Goal: Task Accomplishment & Management: Use online tool/utility

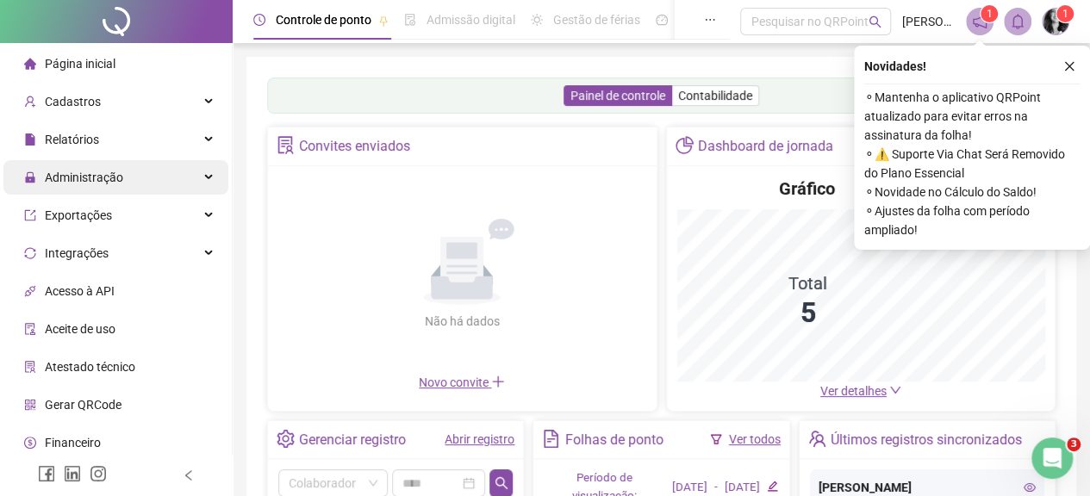
click at [113, 180] on span "Administração" at bounding box center [84, 178] width 78 height 14
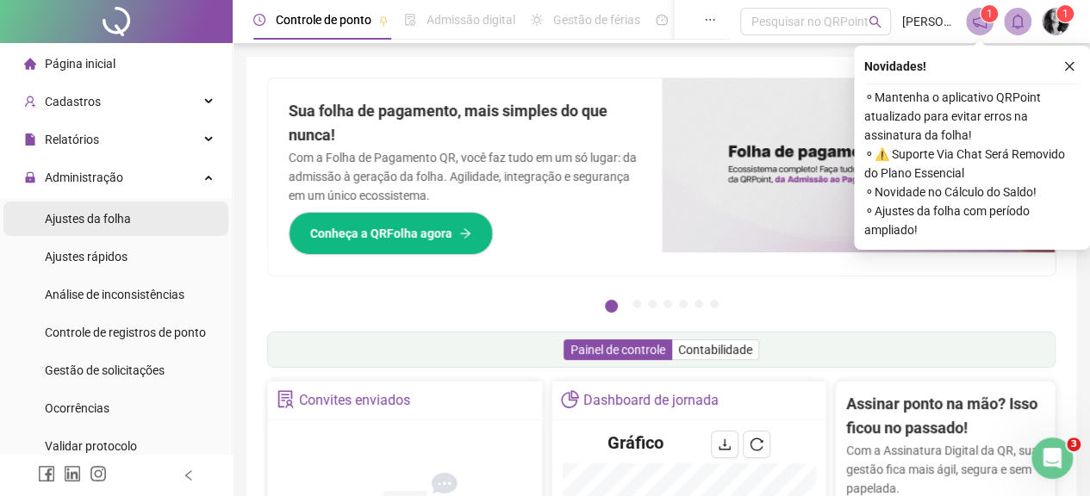
click at [115, 227] on div "Ajustes da folha" at bounding box center [88, 219] width 86 height 34
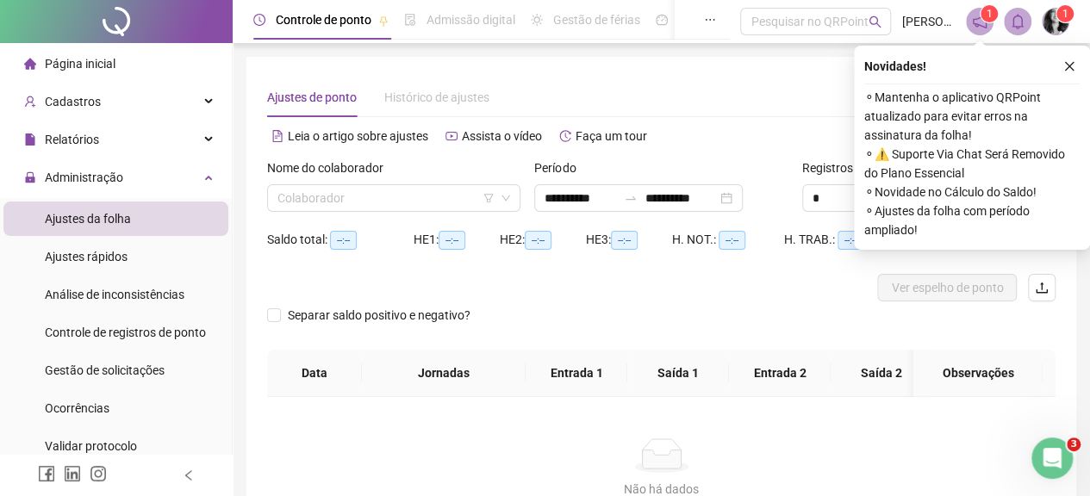
type input "**********"
click at [508, 197] on icon "down" at bounding box center [505, 199] width 9 height 6
click at [323, 202] on input "search" at bounding box center [385, 198] width 217 height 26
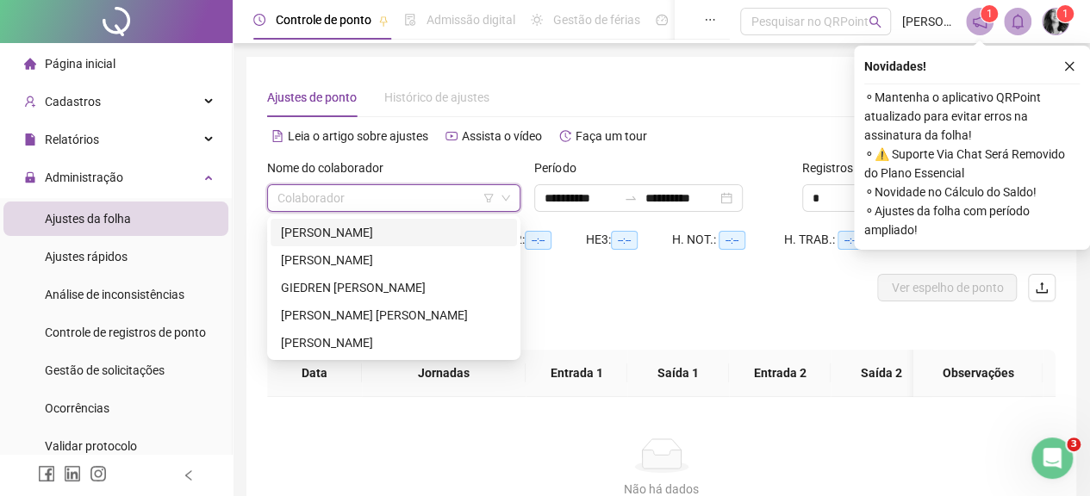
click at [326, 224] on div "[PERSON_NAME]" at bounding box center [394, 232] width 226 height 19
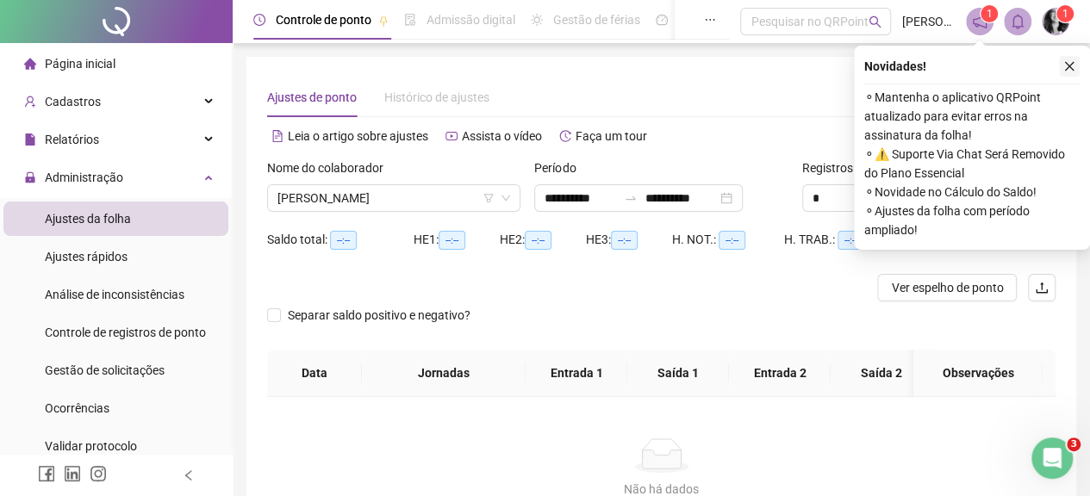
click at [1066, 66] on icon "close" at bounding box center [1069, 66] width 12 height 12
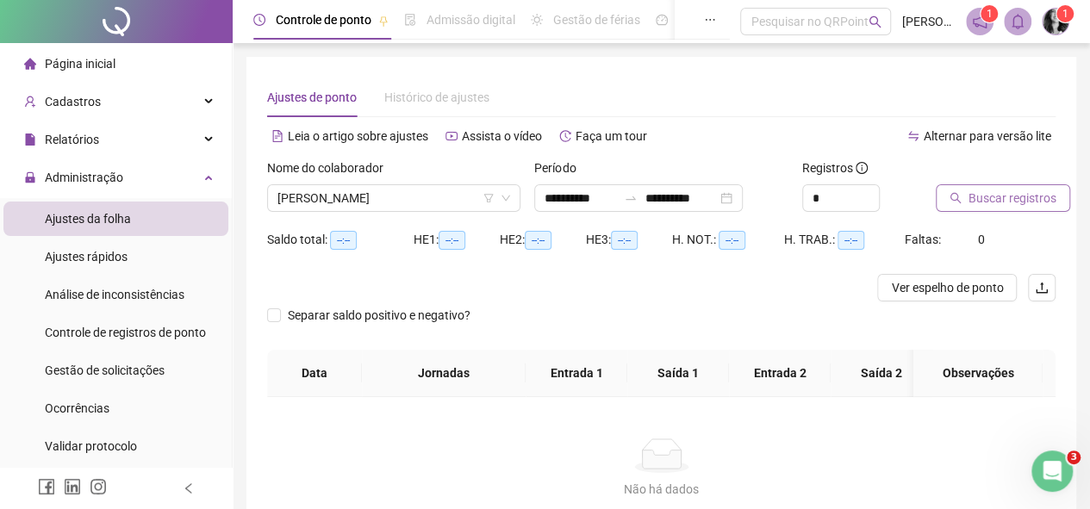
click at [1003, 194] on span "Buscar registros" at bounding box center [1012, 198] width 88 height 19
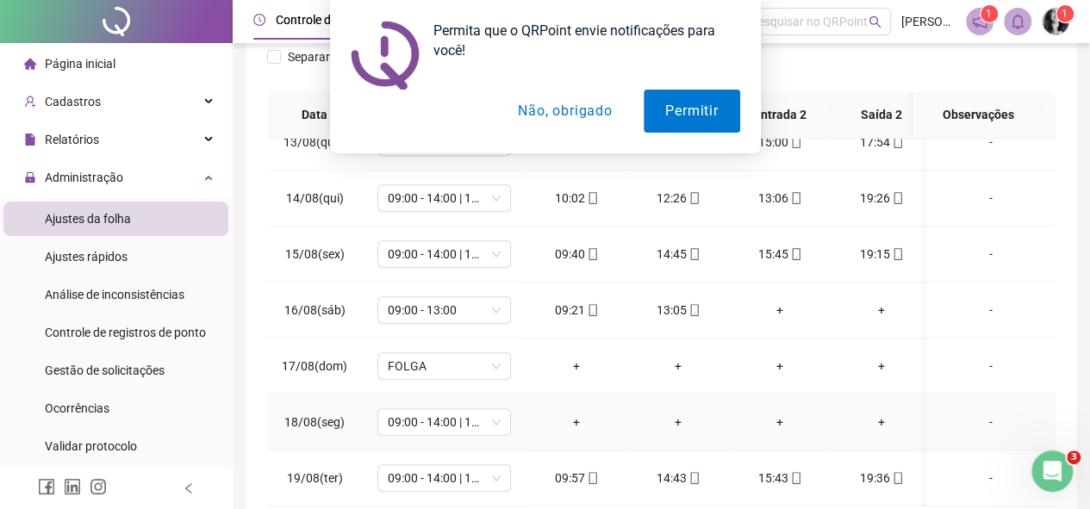
scroll to position [345, 0]
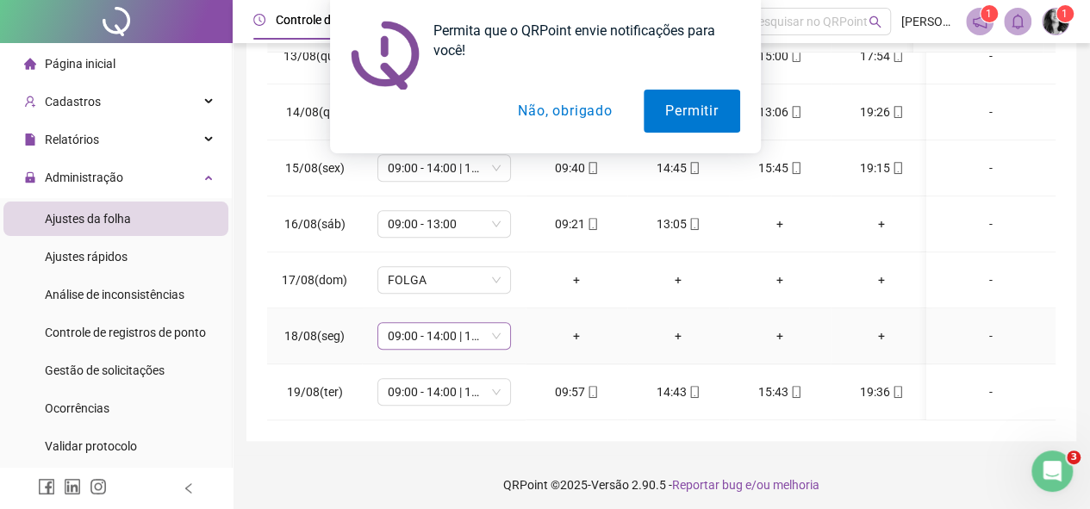
click at [494, 323] on span "09:00 - 14:00 | 15:00 - 18:00" at bounding box center [444, 336] width 113 height 26
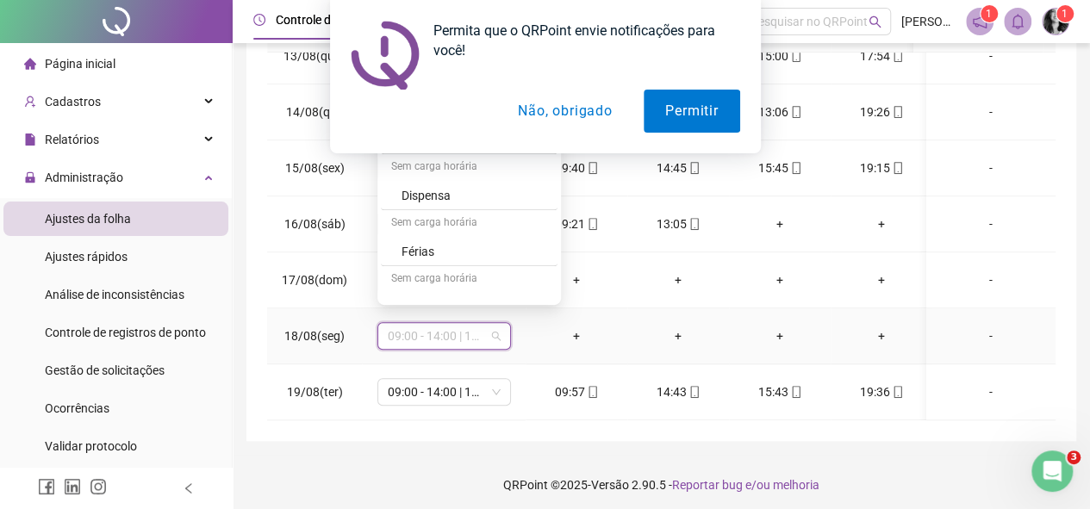
scroll to position [517, 0]
click at [420, 215] on div "Folga" at bounding box center [474, 221] width 146 height 19
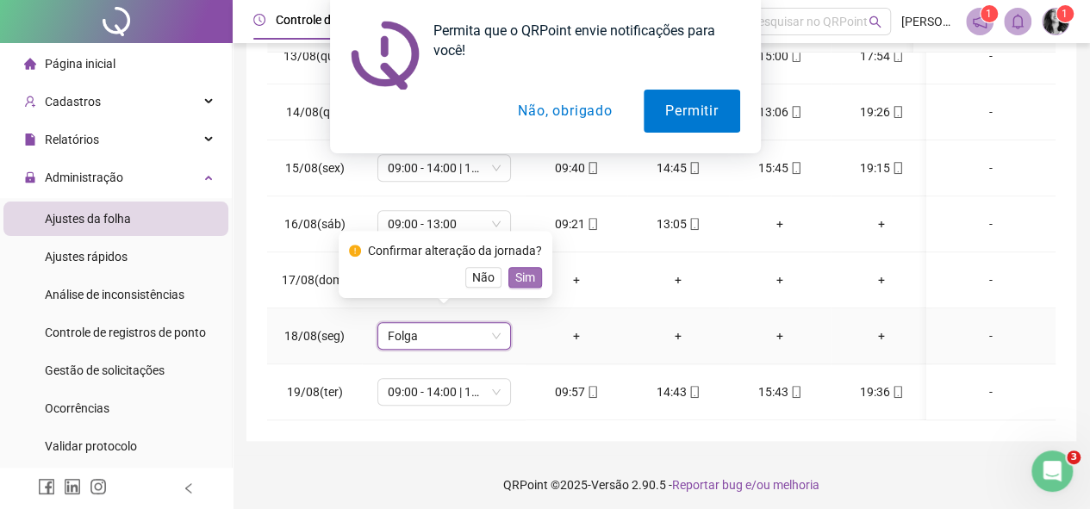
click at [526, 280] on span "Sim" at bounding box center [525, 277] width 20 height 19
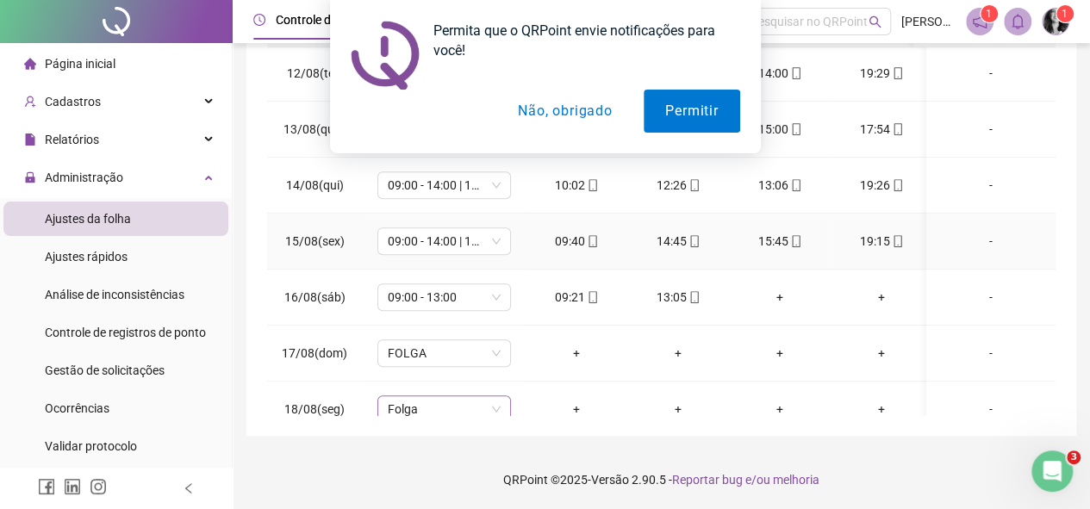
scroll to position [704, 0]
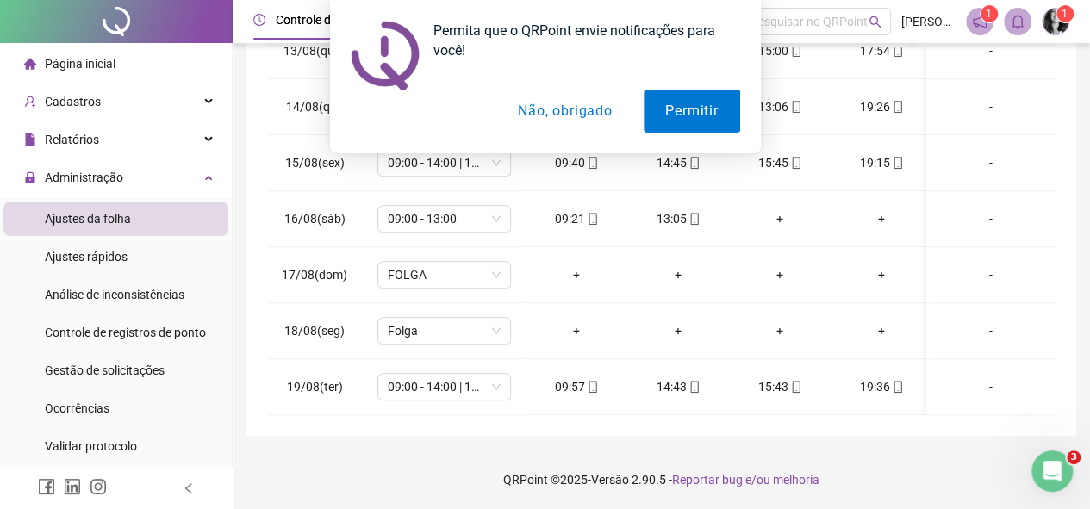
click at [1075, 194] on div "**********" at bounding box center [661, 80] width 857 height 860
click at [721, 117] on button "Permitir" at bounding box center [691, 111] width 96 height 43
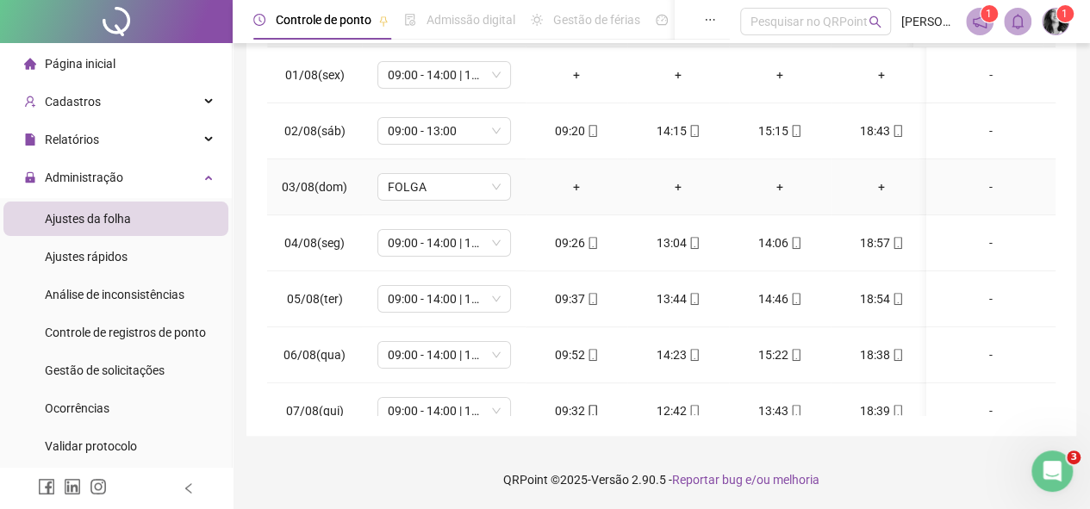
scroll to position [5, 0]
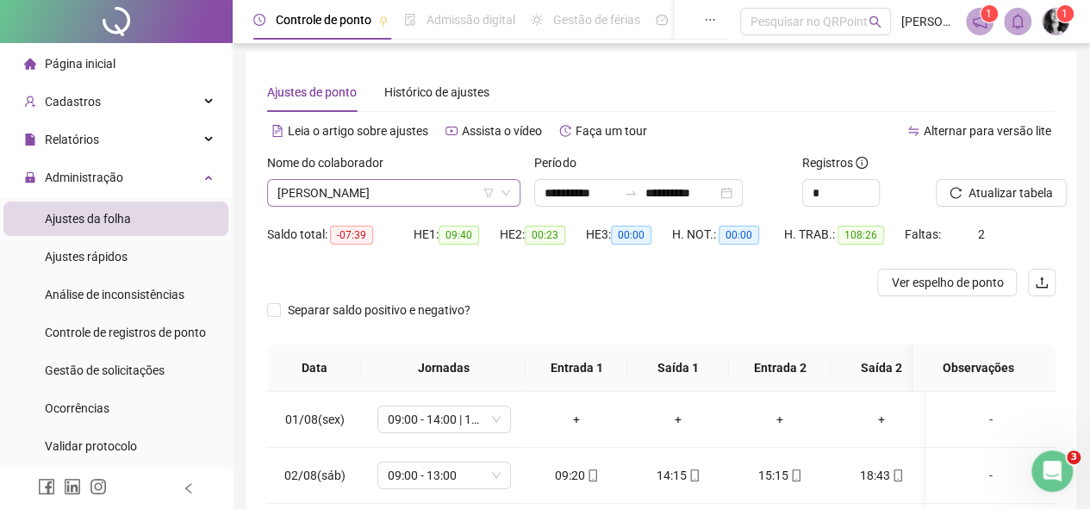
click at [506, 192] on icon "down" at bounding box center [505, 193] width 9 height 6
click at [506, 189] on icon "down" at bounding box center [505, 193] width 10 height 10
click at [385, 198] on span "[PERSON_NAME]" at bounding box center [393, 193] width 233 height 26
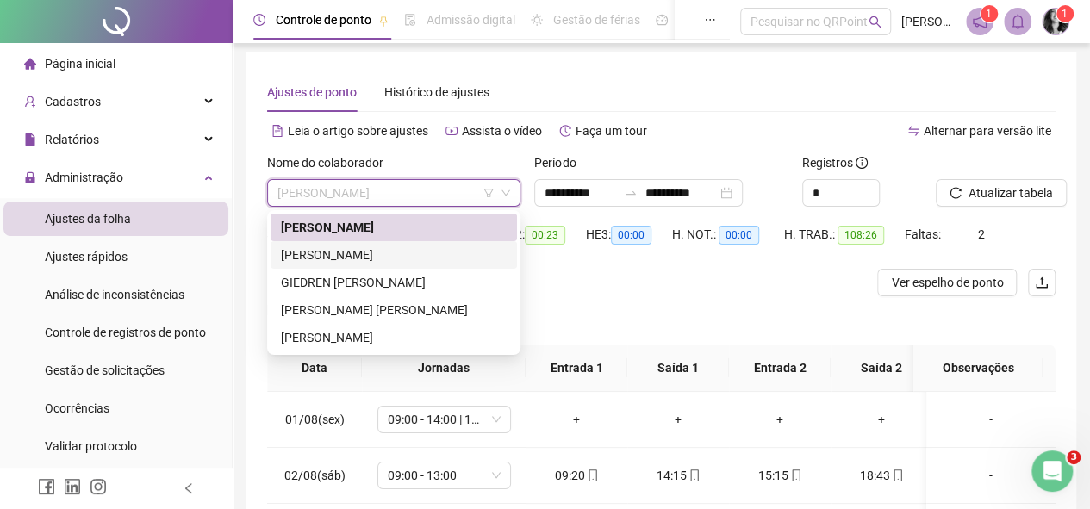
click at [364, 255] on div "[PERSON_NAME]" at bounding box center [394, 254] width 226 height 19
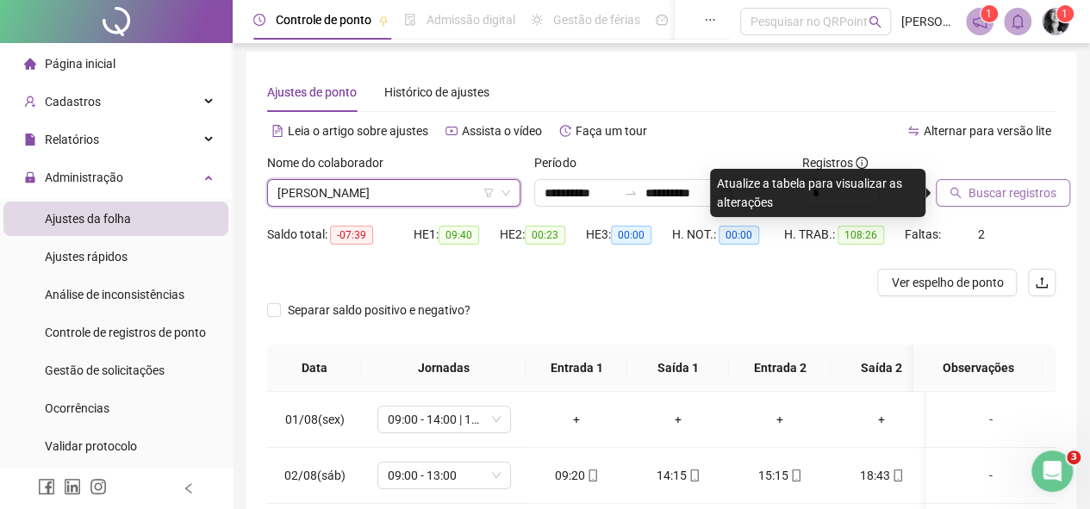
click at [1019, 204] on button "Buscar registros" at bounding box center [1002, 193] width 134 height 28
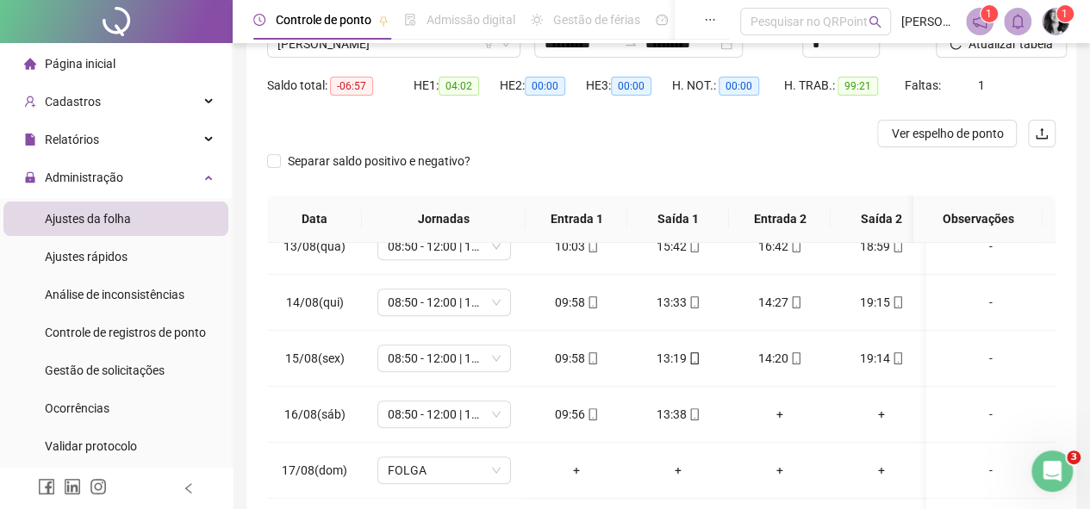
scroll to position [0, 0]
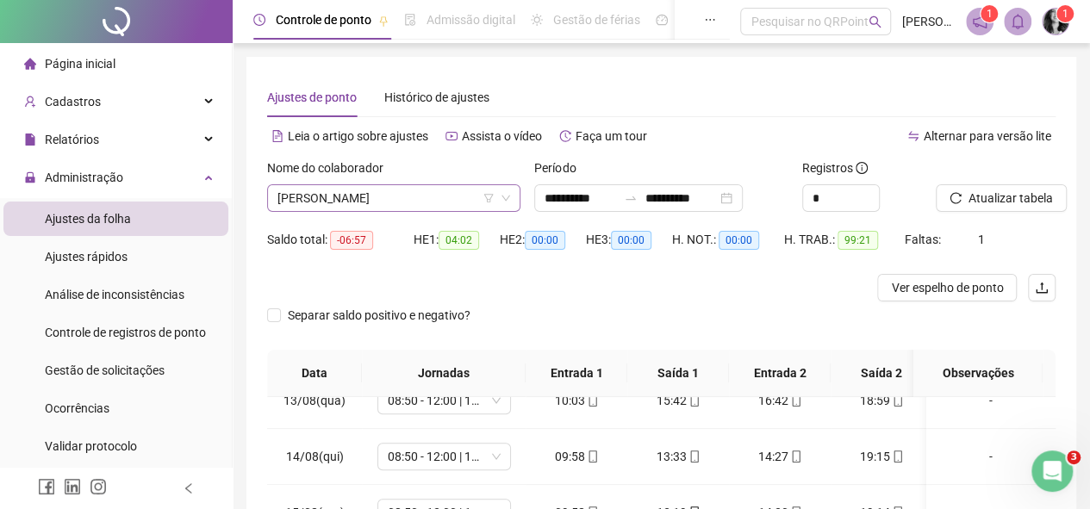
drag, startPoint x: 415, startPoint y: 191, endPoint x: 405, endPoint y: 200, distance: 13.5
click at [414, 191] on span "[PERSON_NAME]" at bounding box center [393, 198] width 233 height 26
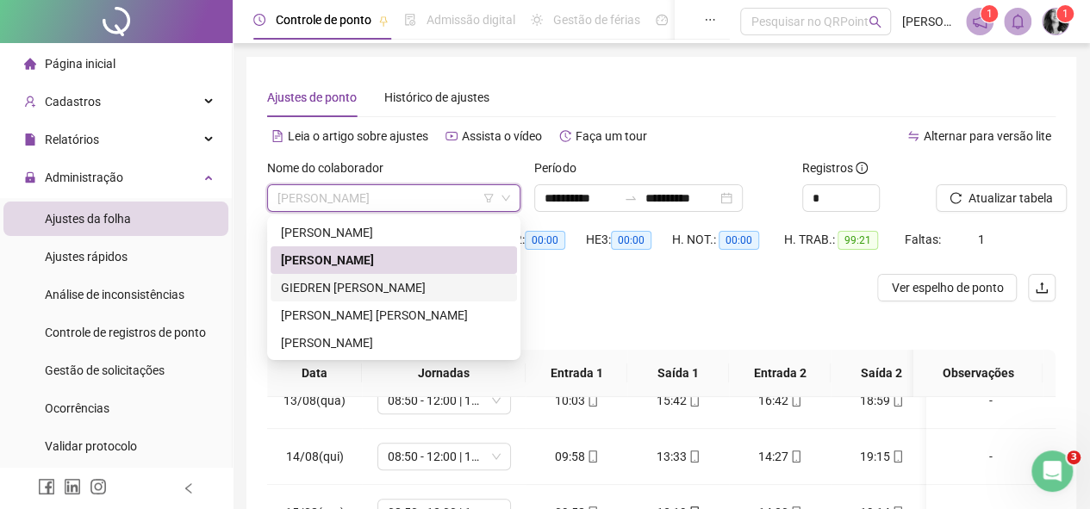
click at [374, 289] on div "GIEDREN [PERSON_NAME]" at bounding box center [394, 287] width 226 height 19
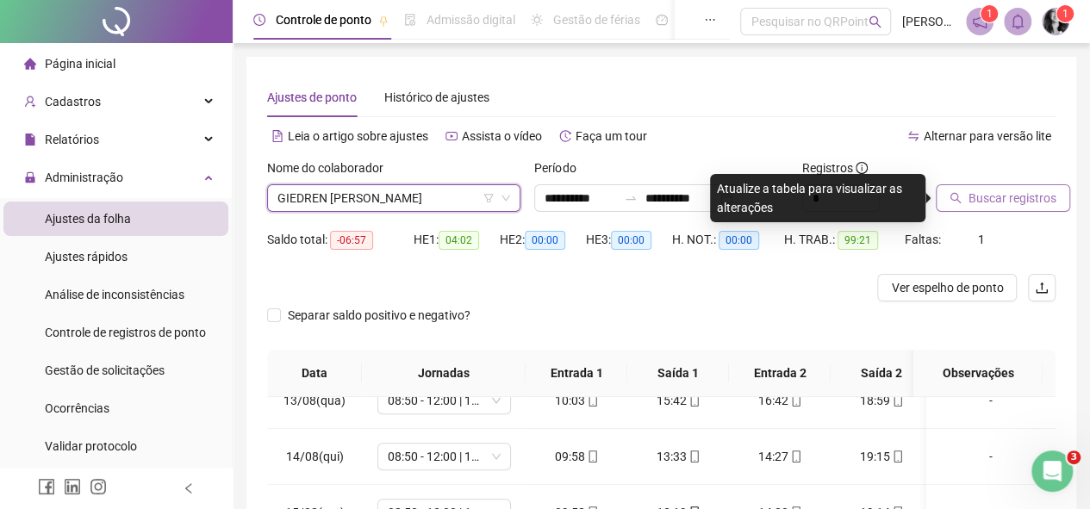
click at [985, 196] on span "Buscar registros" at bounding box center [1012, 198] width 88 height 19
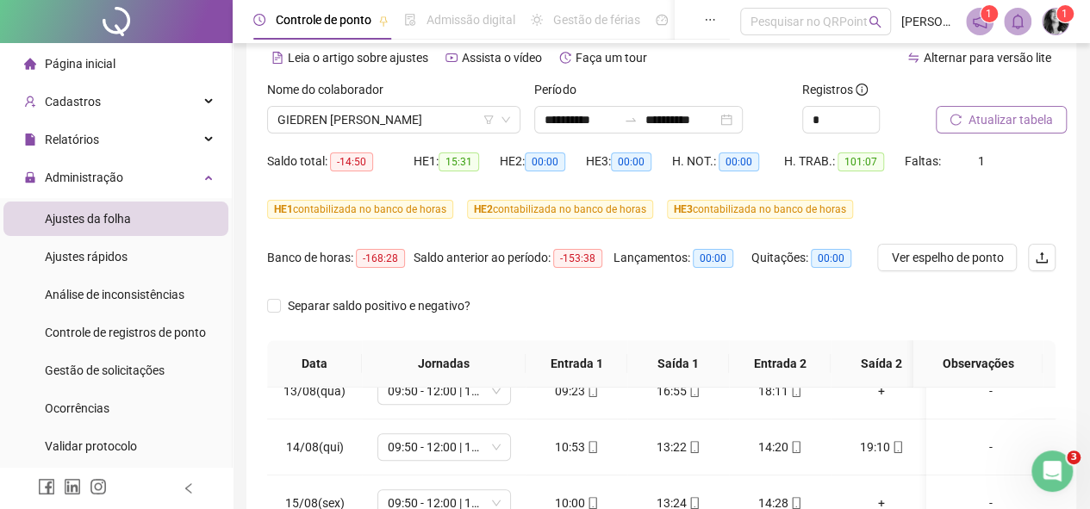
scroll to position [28, 0]
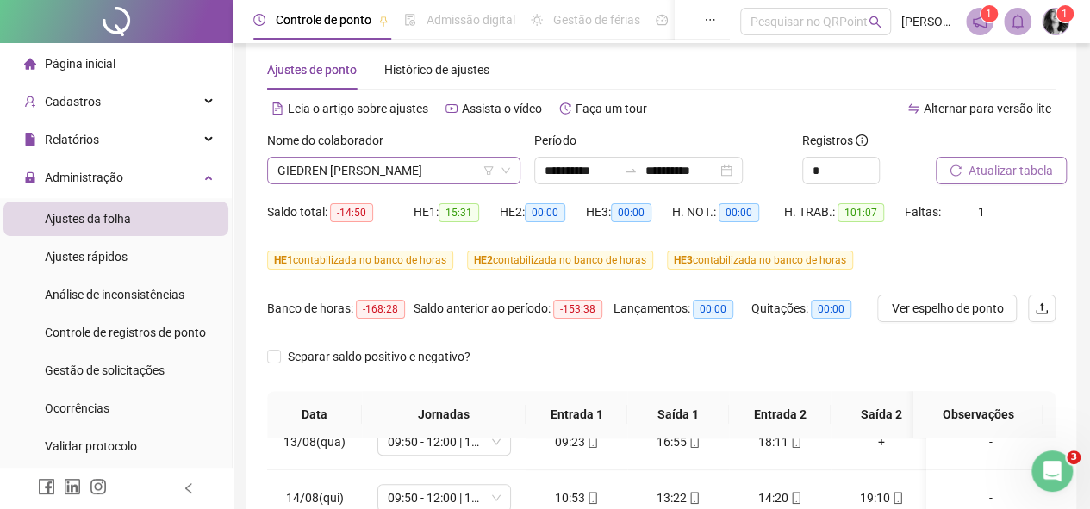
click at [503, 170] on icon "down" at bounding box center [505, 171] width 9 height 6
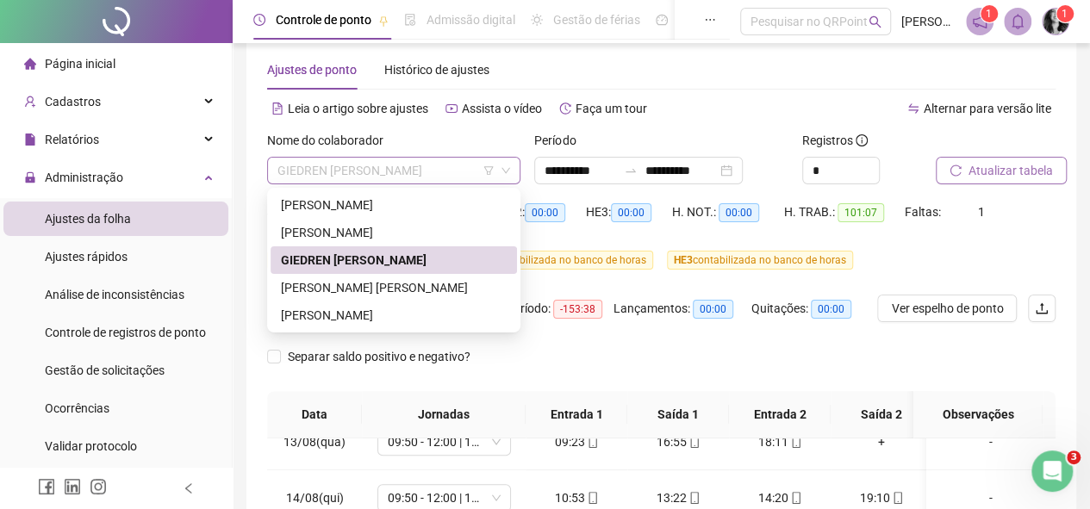
click at [422, 171] on span "GIEDREN [PERSON_NAME]" at bounding box center [393, 171] width 233 height 26
click at [376, 289] on div "[PERSON_NAME] [PERSON_NAME]" at bounding box center [394, 287] width 226 height 19
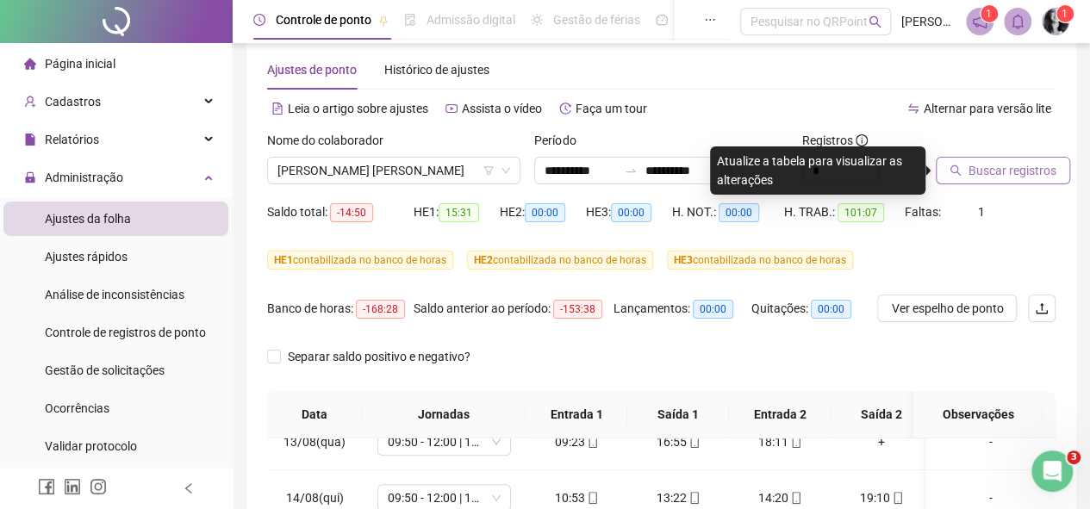
click at [981, 175] on span "Buscar registros" at bounding box center [1012, 170] width 88 height 19
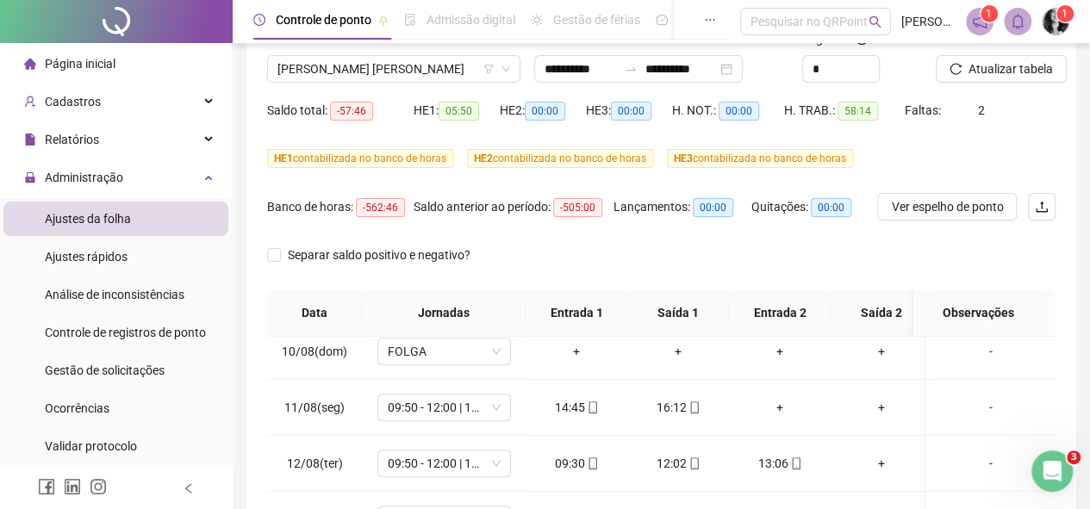
scroll to position [0, 0]
